Goal: Find specific page/section: Find specific page/section

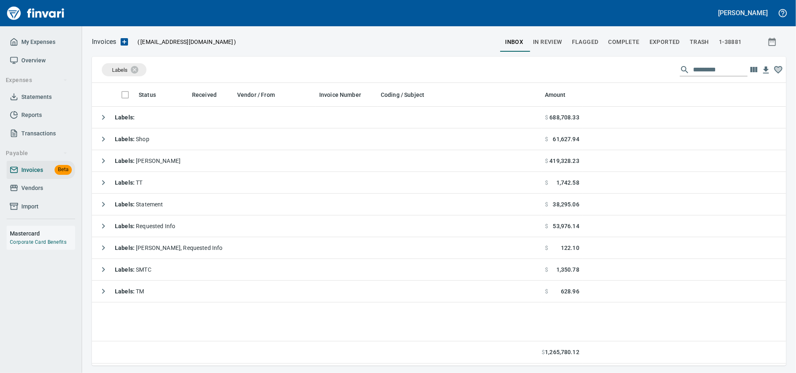
scroll to position [275, 687]
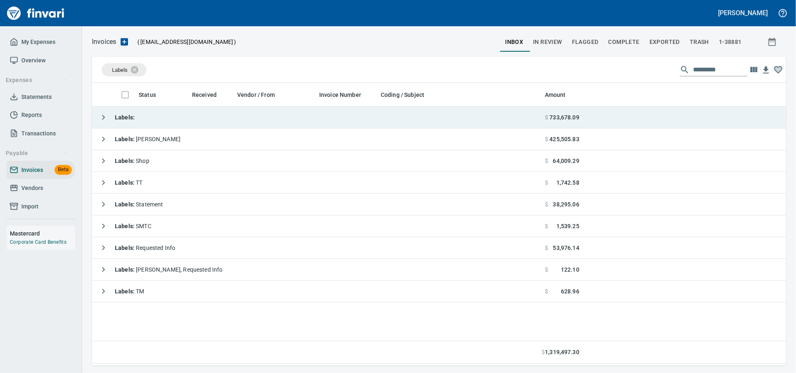
click at [175, 121] on td "Labels :" at bounding box center [317, 118] width 450 height 22
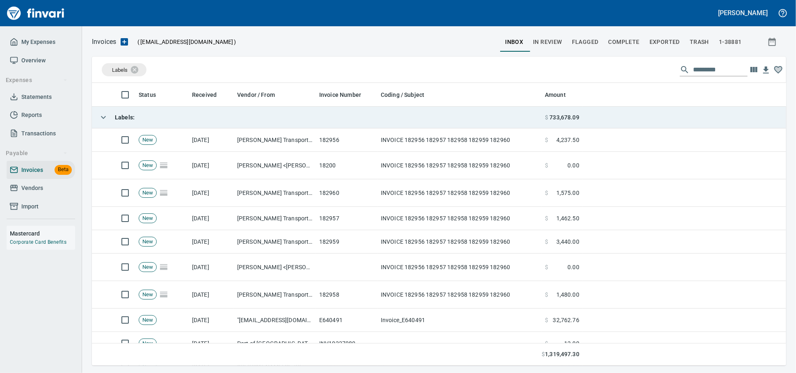
scroll to position [275, 680]
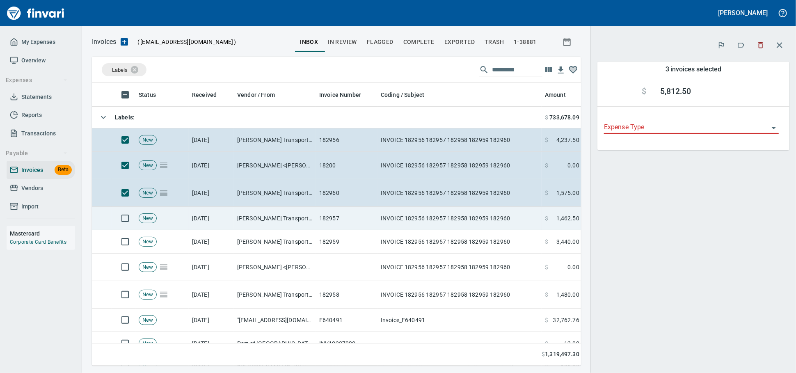
scroll to position [268, 475]
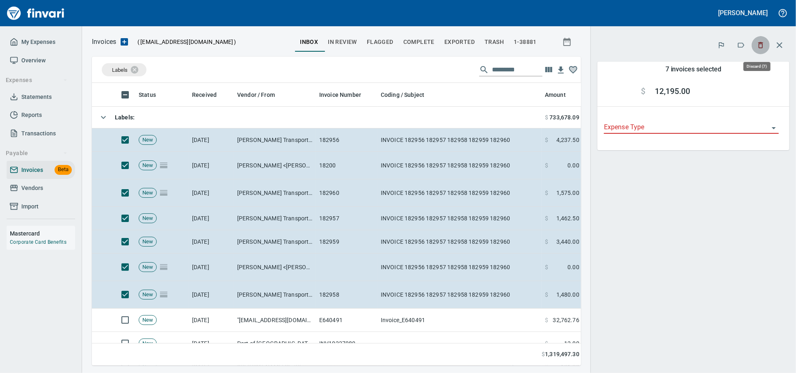
click at [758, 46] on icon "button" at bounding box center [761, 45] width 8 height 8
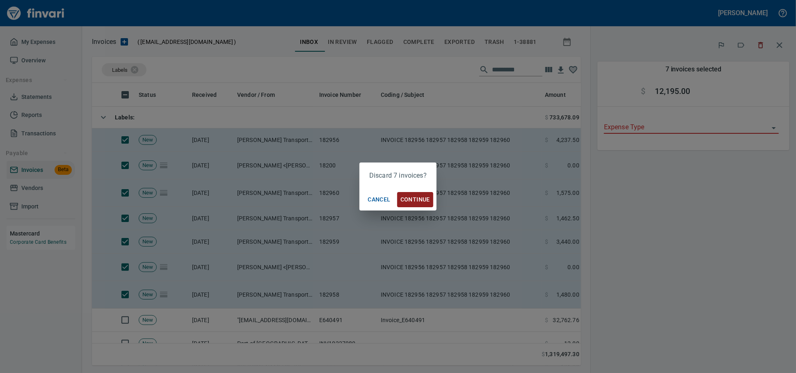
click at [406, 199] on span "Continue" at bounding box center [416, 200] width 30 height 10
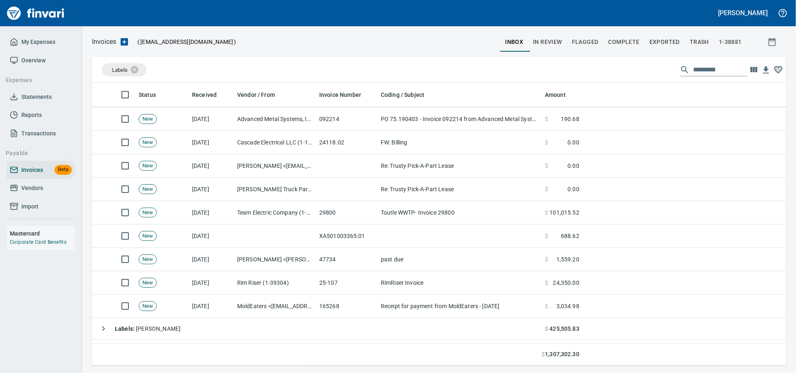
scroll to position [365, 0]
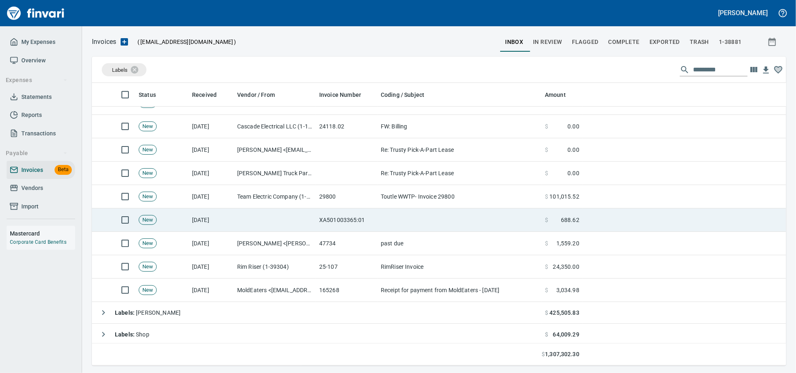
click at [299, 220] on td at bounding box center [275, 220] width 82 height 23
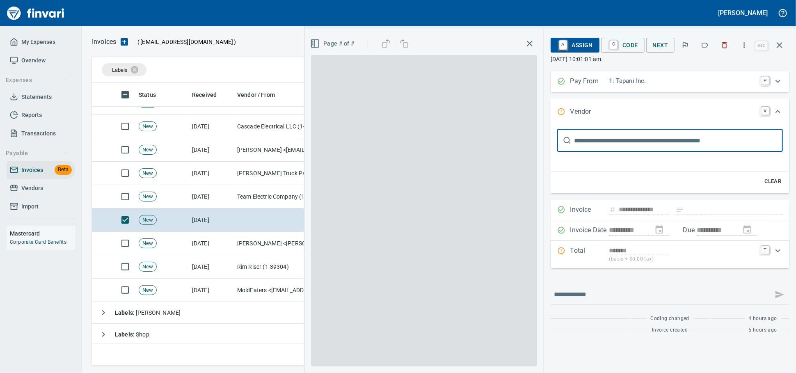
scroll to position [0, 0]
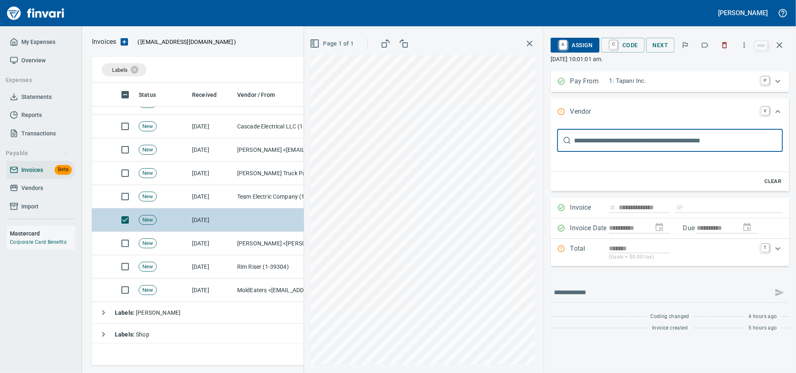
click at [783, 48] on icon "button" at bounding box center [780, 45] width 10 height 10
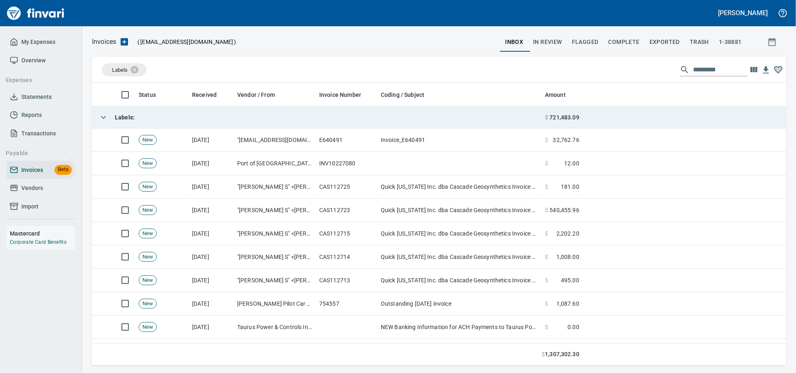
click at [155, 112] on td "Labels :" at bounding box center [317, 118] width 450 height 22
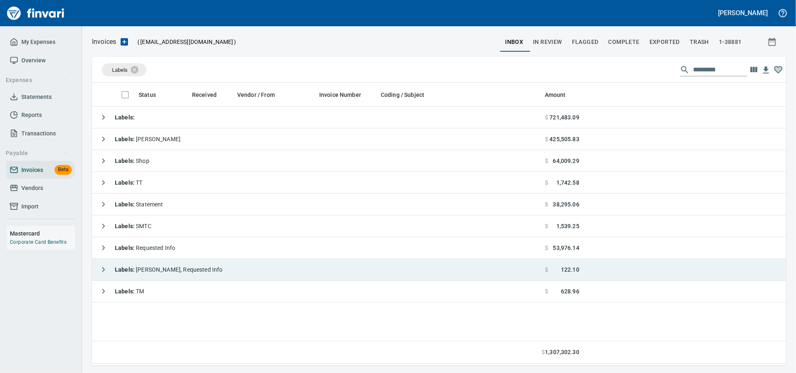
click at [183, 271] on span "Labels : [PERSON_NAME], Requested Info" at bounding box center [169, 269] width 108 height 7
click at [198, 276] on div "Labels : [PERSON_NAME], Requested Info" at bounding box center [159, 269] width 128 height 16
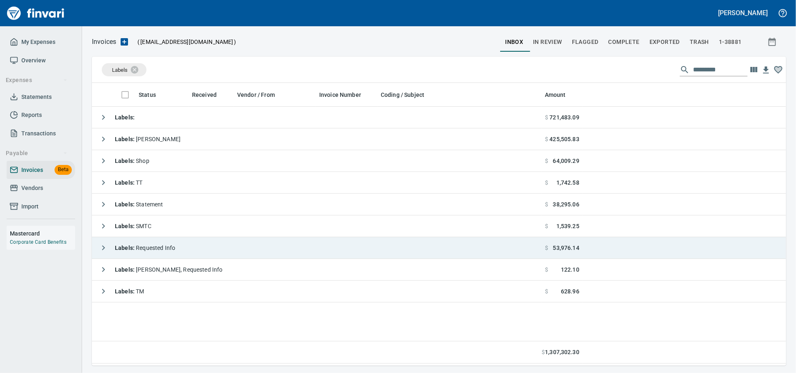
click at [209, 252] on td "Labels : Requested Info" at bounding box center [317, 248] width 450 height 22
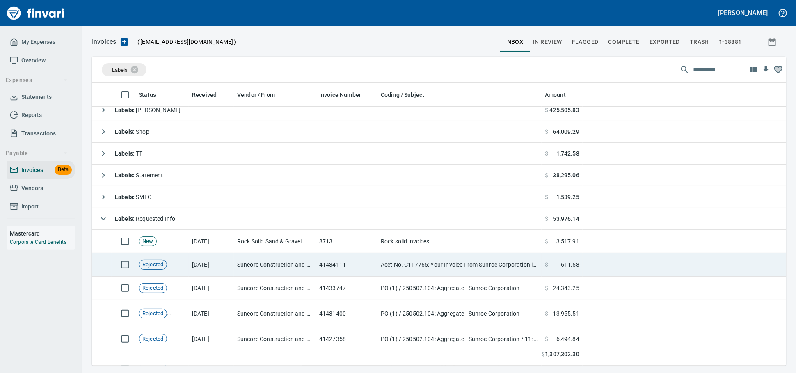
scroll to position [46, 0]
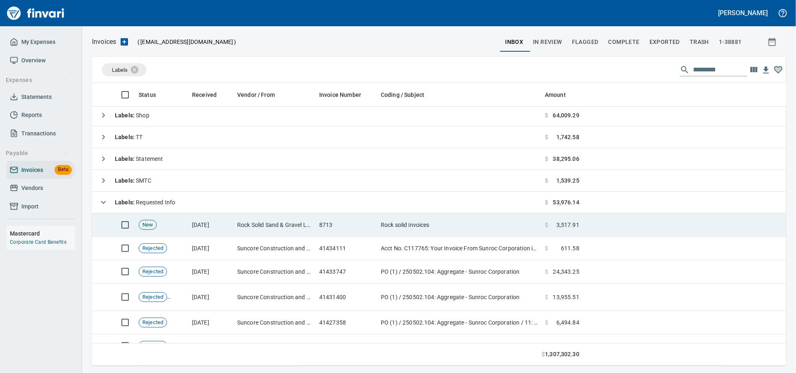
click at [374, 225] on td "8713" at bounding box center [347, 224] width 62 height 23
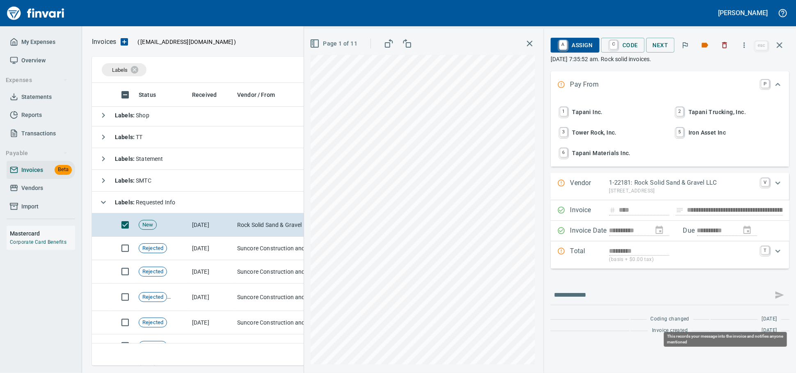
scroll to position [275, 680]
click at [778, 305] on span at bounding box center [780, 295] width 20 height 20
click at [782, 305] on span at bounding box center [780, 295] width 20 height 20
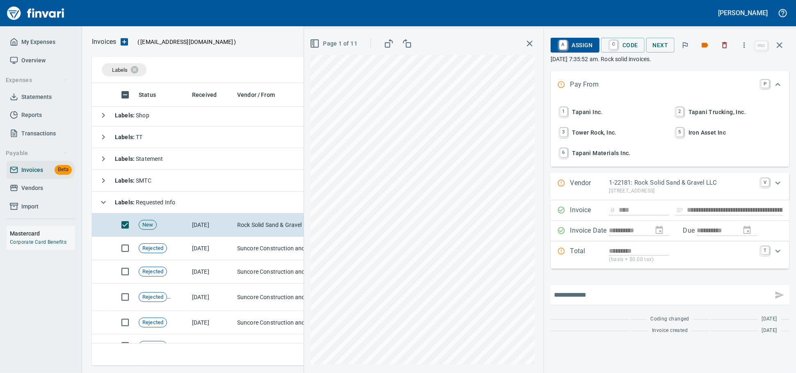
click at [653, 302] on input "text" at bounding box center [662, 295] width 216 height 13
type input "*"
type input "**********"
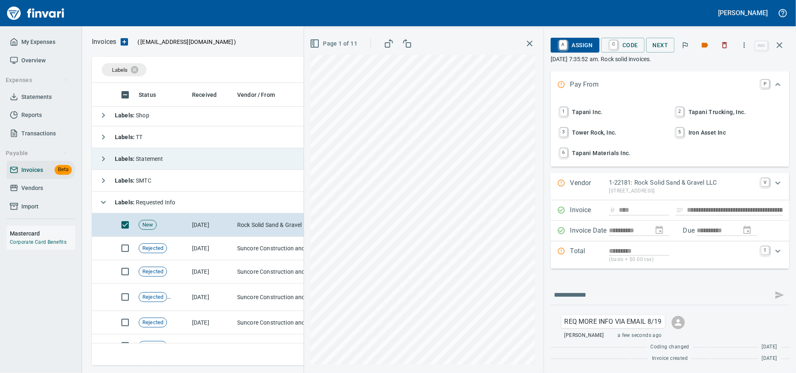
click at [175, 203] on span "Labels : Requested Info" at bounding box center [145, 202] width 60 height 7
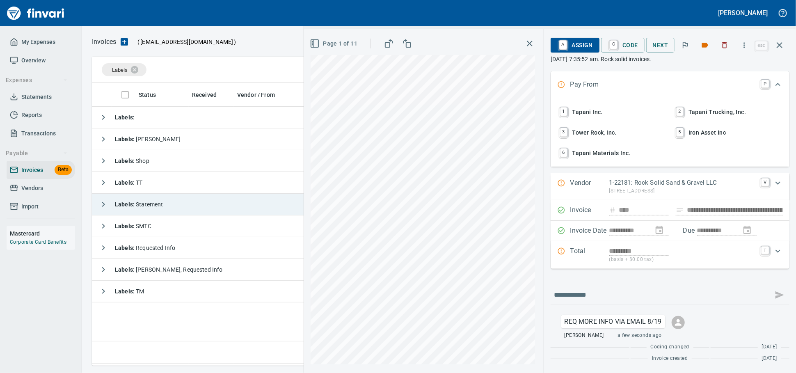
scroll to position [275, 687]
click at [183, 208] on td "Labels : Statement" at bounding box center [317, 205] width 450 height 22
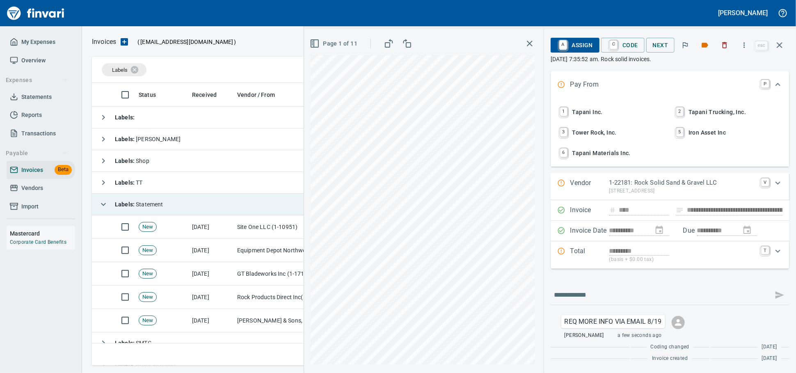
scroll to position [275, 680]
drag, startPoint x: 183, startPoint y: 208, endPoint x: 181, endPoint y: 202, distance: 6.1
click at [183, 208] on td "Labels : Statement" at bounding box center [317, 205] width 450 height 22
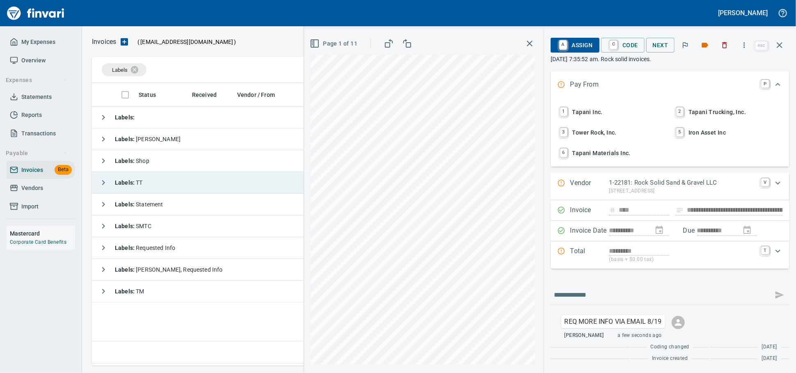
click at [179, 185] on td "Labels : TT" at bounding box center [317, 183] width 450 height 22
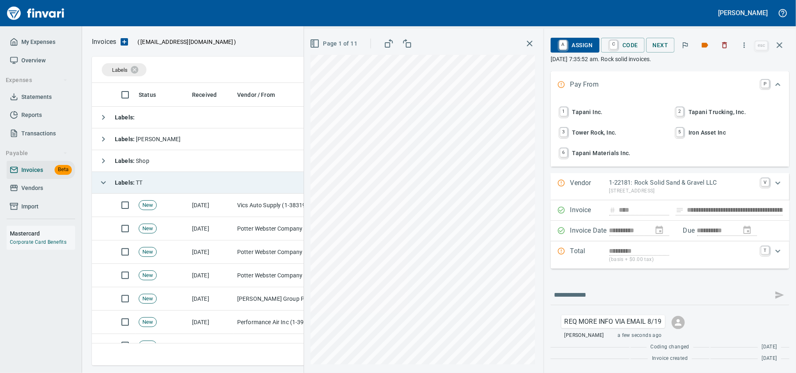
click at [179, 183] on td "Labels : TT" at bounding box center [317, 183] width 450 height 22
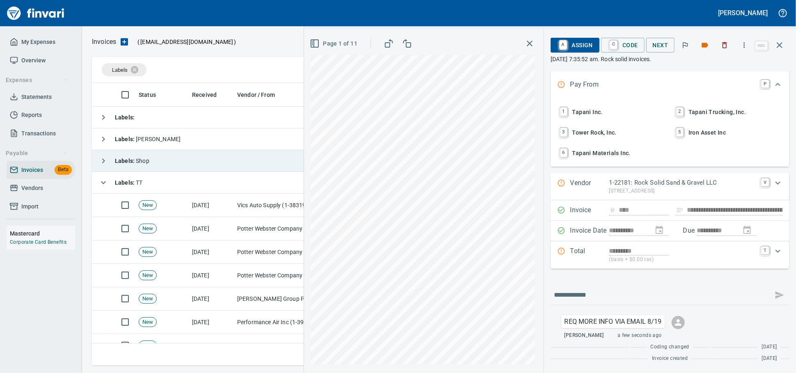
scroll to position [1, 1]
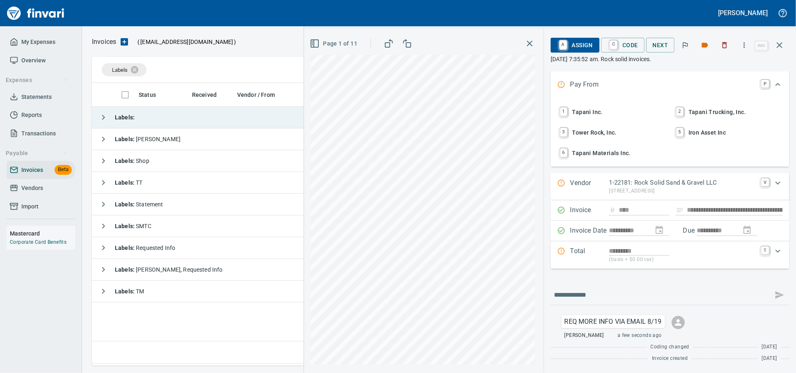
click at [186, 110] on td "Labels :" at bounding box center [317, 118] width 450 height 22
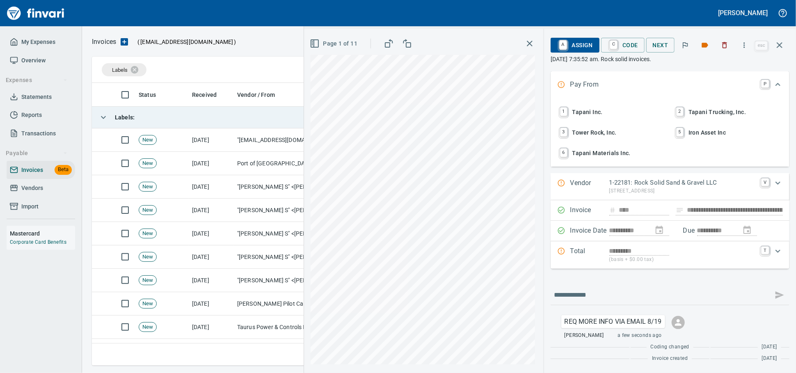
scroll to position [275, 680]
click at [195, 110] on td "Labels :" at bounding box center [317, 118] width 450 height 22
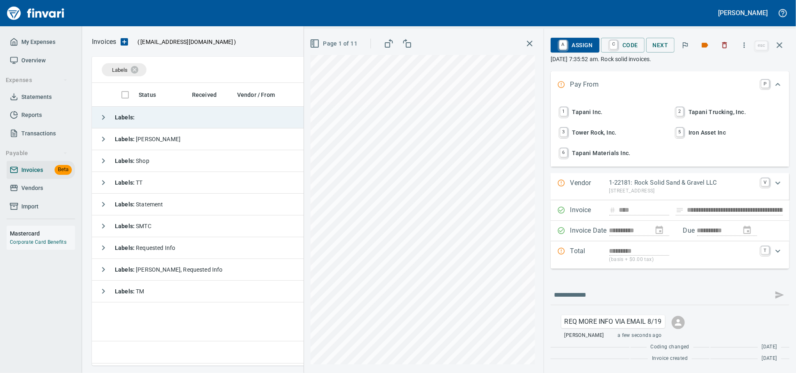
scroll to position [1, 1]
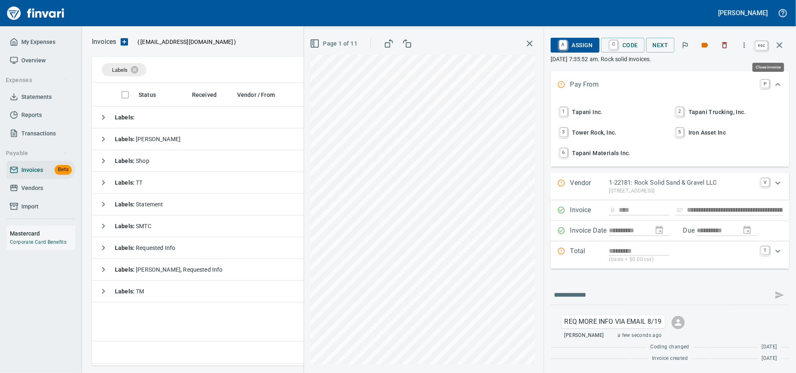
drag, startPoint x: 776, startPoint y: 43, endPoint x: 230, endPoint y: 92, distance: 548.2
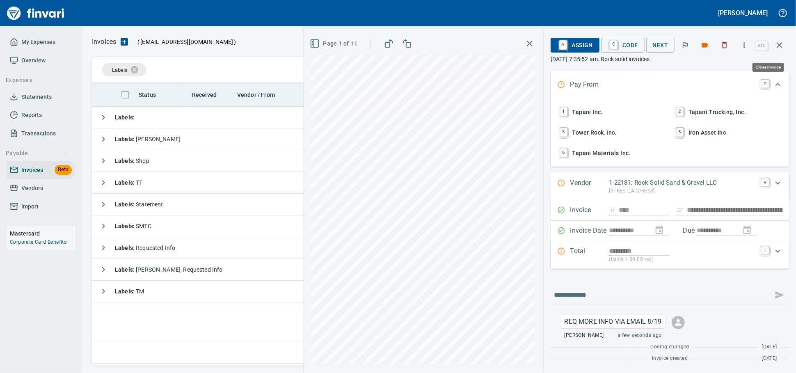
click at [776, 42] on icon "button" at bounding box center [780, 45] width 10 height 10
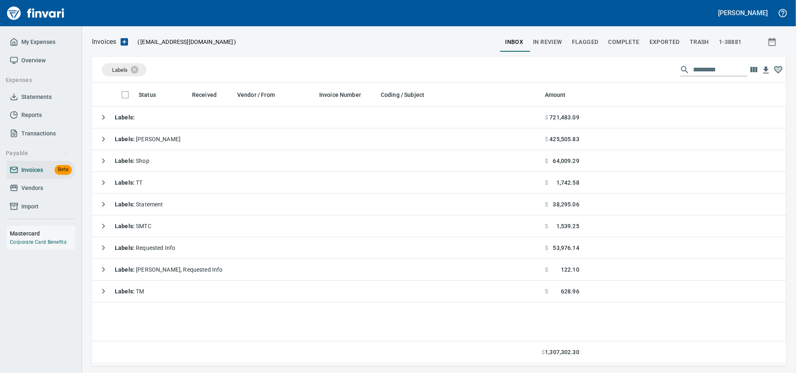
scroll to position [275, 687]
